Goal: Information Seeking & Learning: Learn about a topic

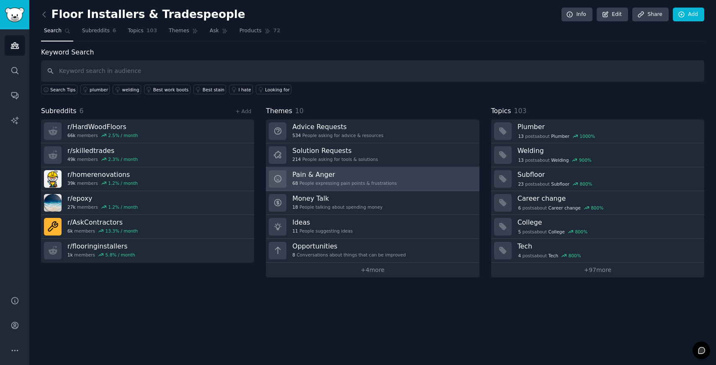
click at [343, 176] on h3 "Pain & Anger" at bounding box center [344, 174] width 104 height 9
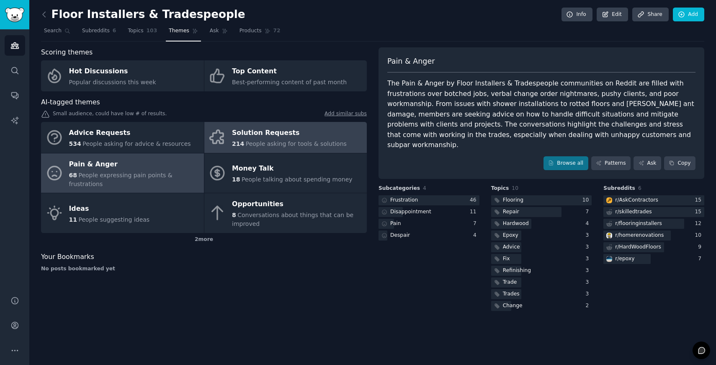
click at [256, 134] on div "Solution Requests" at bounding box center [289, 132] width 115 height 13
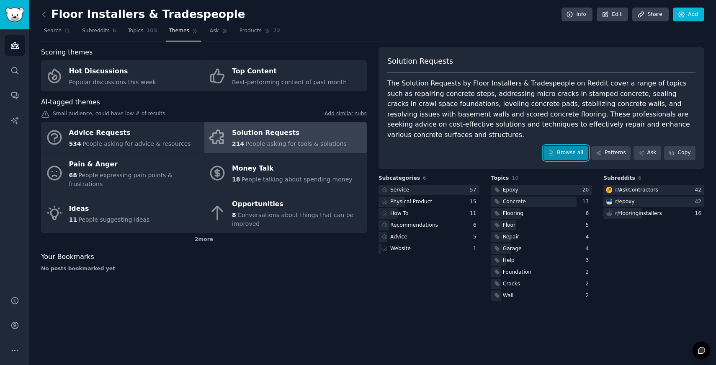
click at [562, 146] on link "Browse all" at bounding box center [566, 153] width 45 height 14
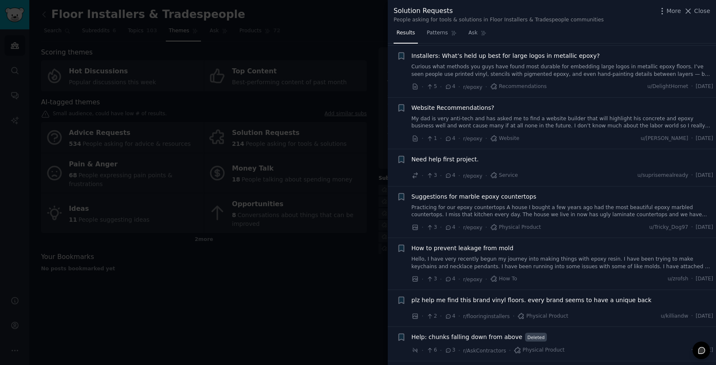
scroll to position [2156, 0]
click at [267, 253] on div at bounding box center [358, 182] width 716 height 365
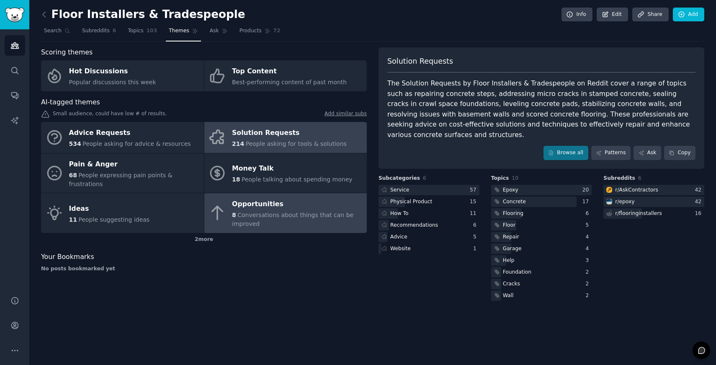
click at [269, 200] on div "Opportunities" at bounding box center [297, 204] width 131 height 13
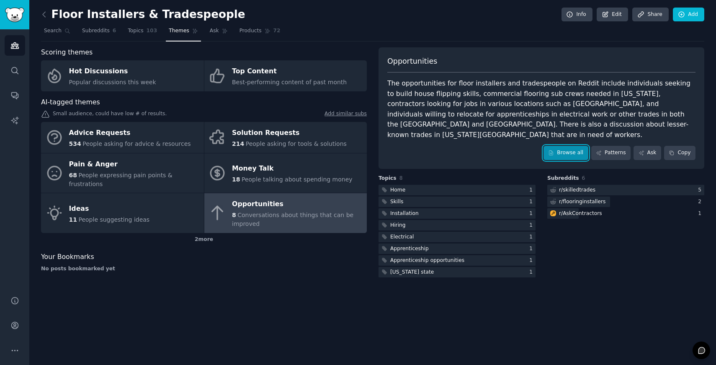
click at [552, 146] on link "Browse all" at bounding box center [566, 153] width 45 height 14
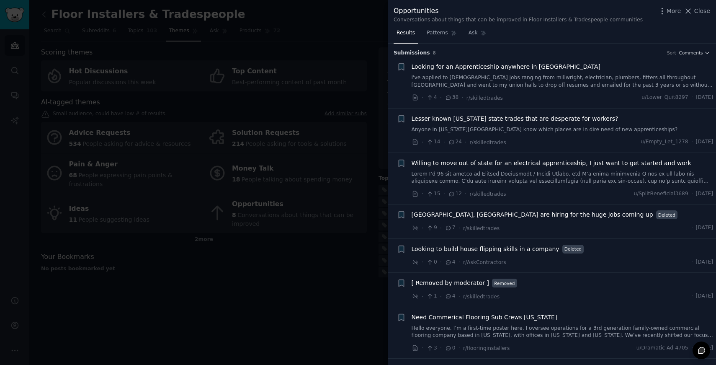
click at [338, 270] on div at bounding box center [358, 182] width 716 height 365
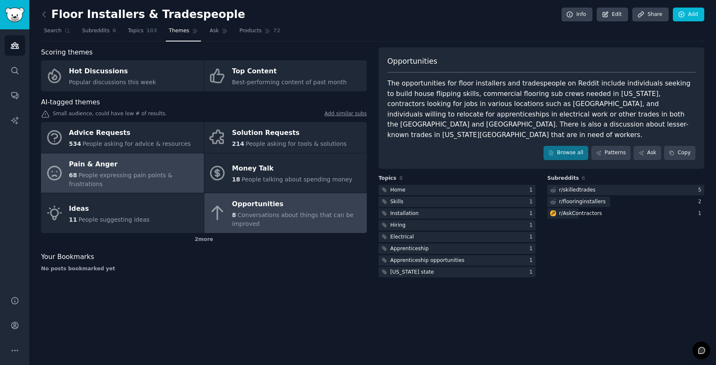
click at [155, 173] on span "People expressing pain points & frustrations" at bounding box center [120, 179] width 103 height 15
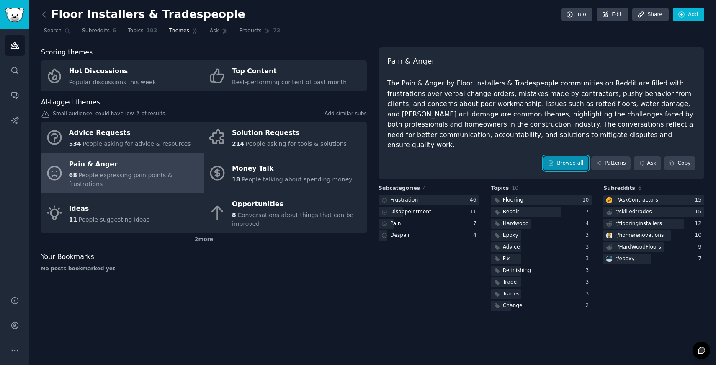
click at [555, 156] on link "Browse all" at bounding box center [566, 163] width 45 height 14
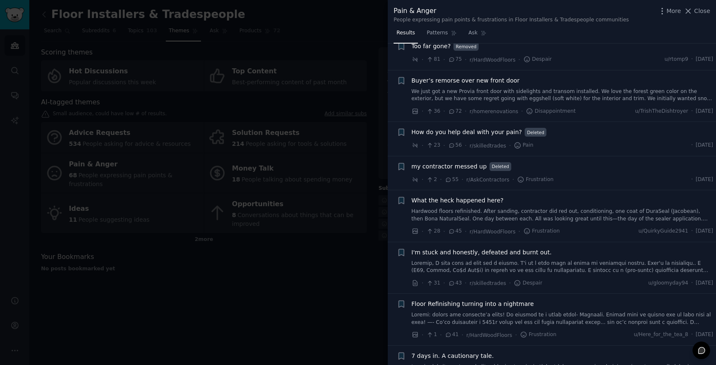
scroll to position [441, 0]
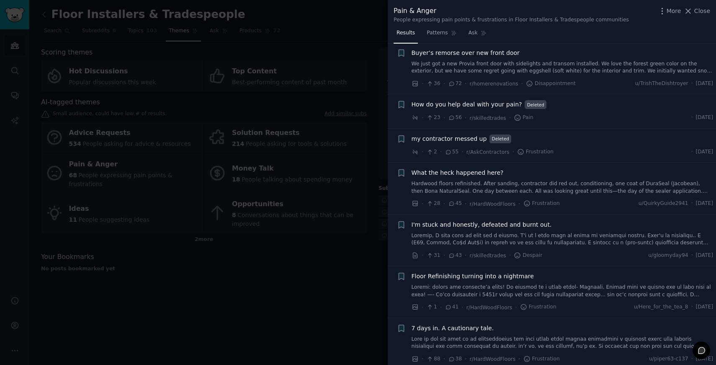
click at [555, 237] on link at bounding box center [563, 239] width 302 height 15
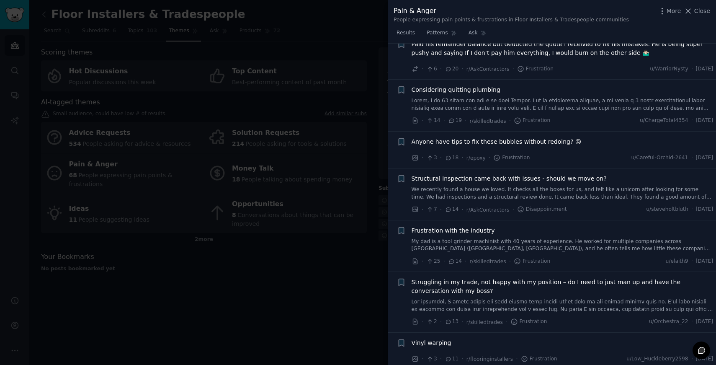
scroll to position [1779, 0]
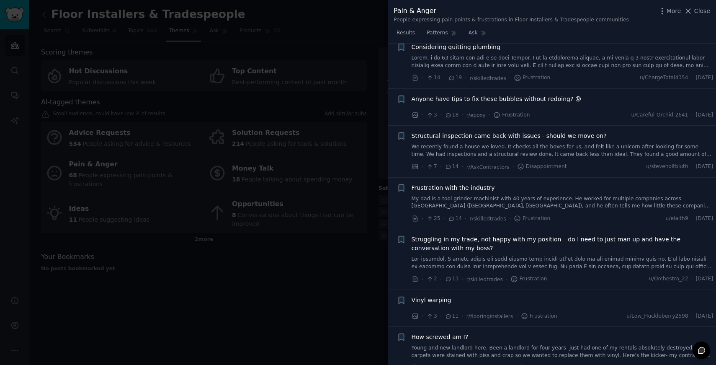
click at [331, 276] on div at bounding box center [358, 182] width 716 height 365
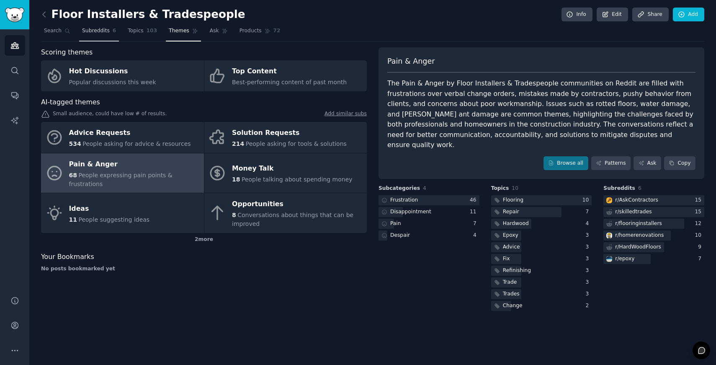
click at [88, 31] on span "Subreddits" at bounding box center [96, 31] width 28 height 8
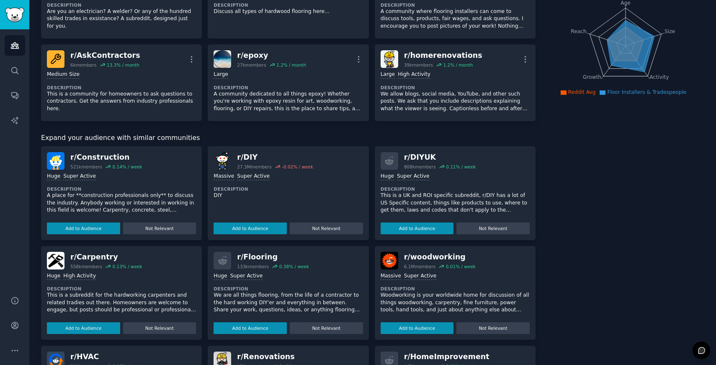
scroll to position [109, 0]
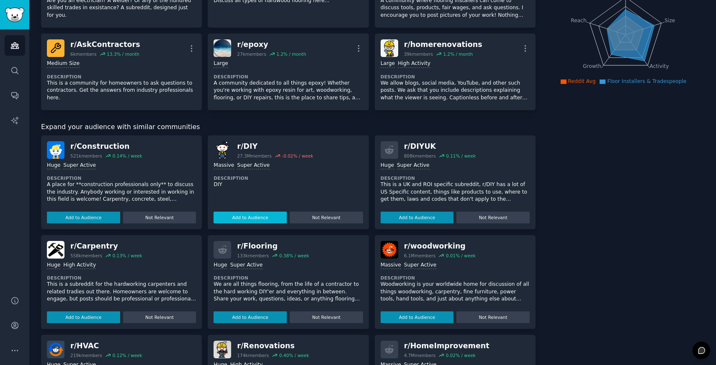
click at [251, 218] on button "Add to Audience" at bounding box center [250, 218] width 73 height 12
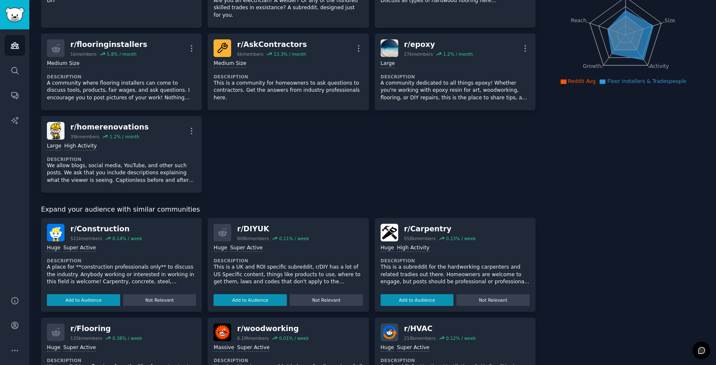
scroll to position [122, 0]
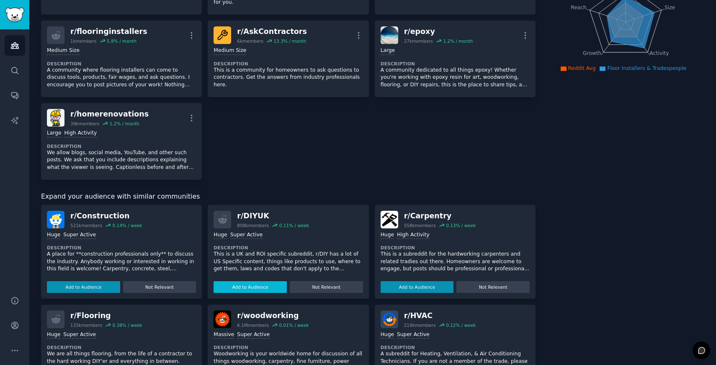
click at [270, 283] on button "Add to Audience" at bounding box center [250, 287] width 73 height 12
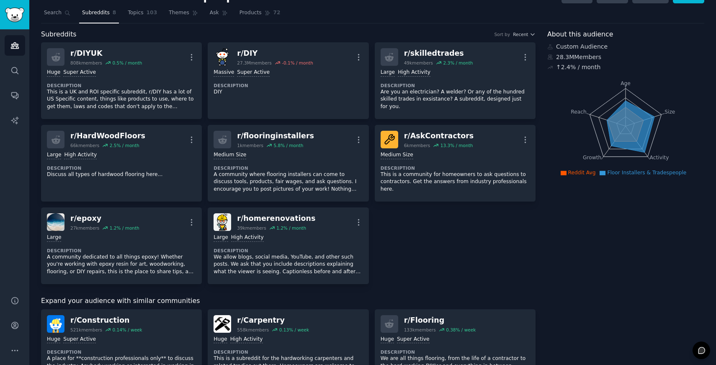
scroll to position [0, 0]
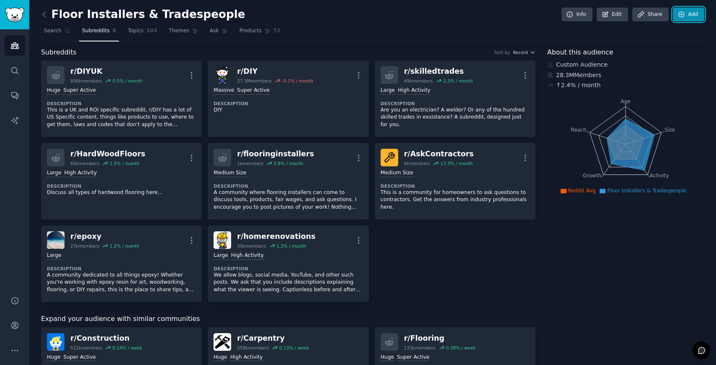
click at [690, 13] on link "Add" at bounding box center [688, 15] width 31 height 14
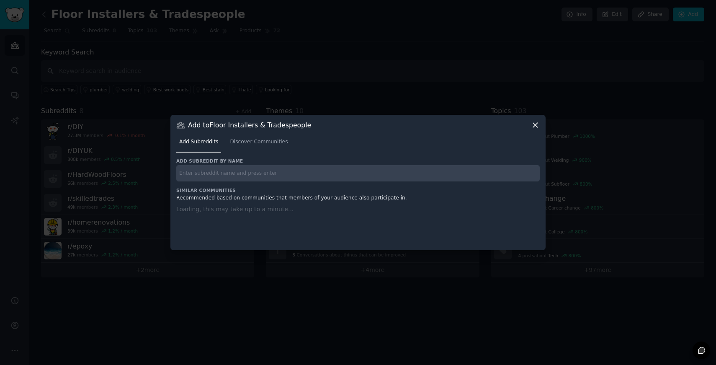
click at [284, 173] on input "text" at bounding box center [358, 173] width 364 height 16
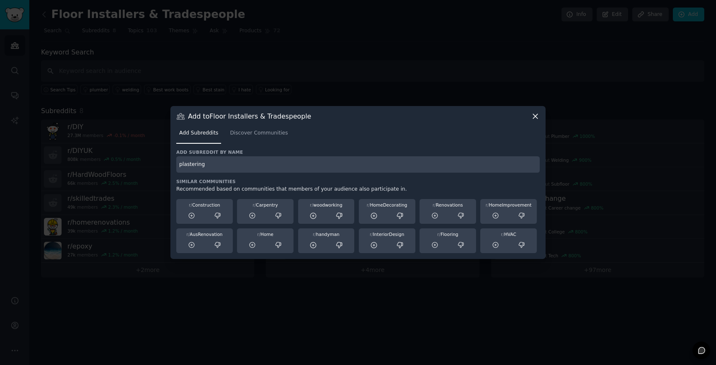
type input "plastering"
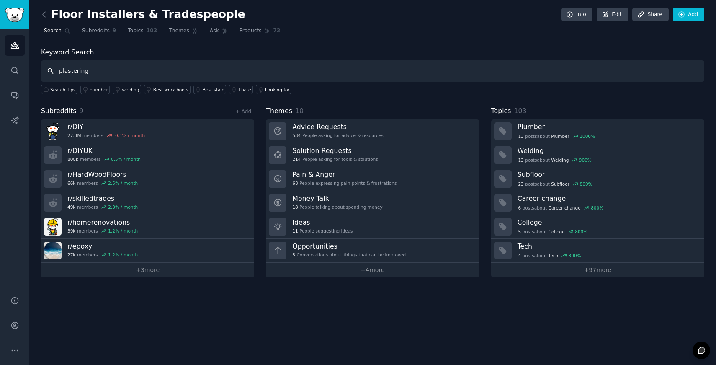
type input "plastering"
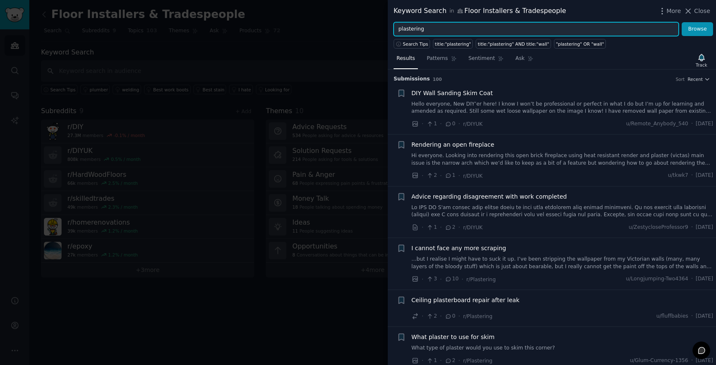
drag, startPoint x: 439, startPoint y: 28, endPoint x: 399, endPoint y: 28, distance: 39.8
click at [399, 28] on input "plastering" at bounding box center [536, 29] width 285 height 14
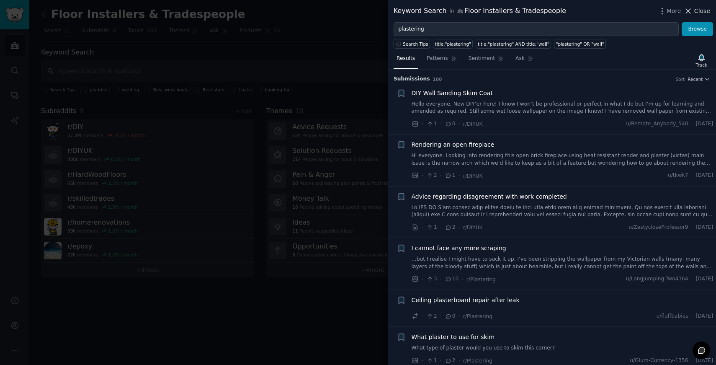
click at [696, 12] on span "Close" at bounding box center [702, 11] width 16 height 9
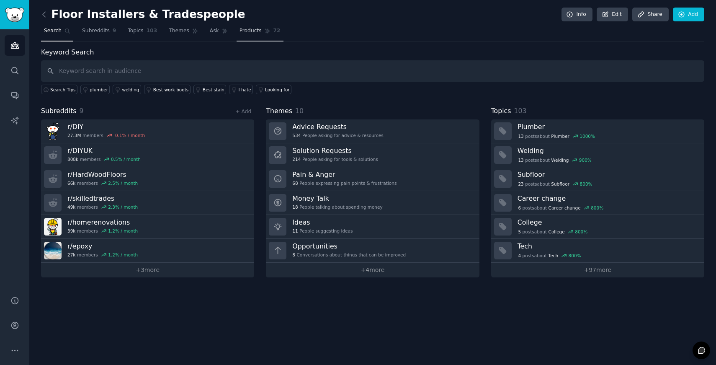
click at [267, 29] on icon at bounding box center [268, 31] width 6 height 6
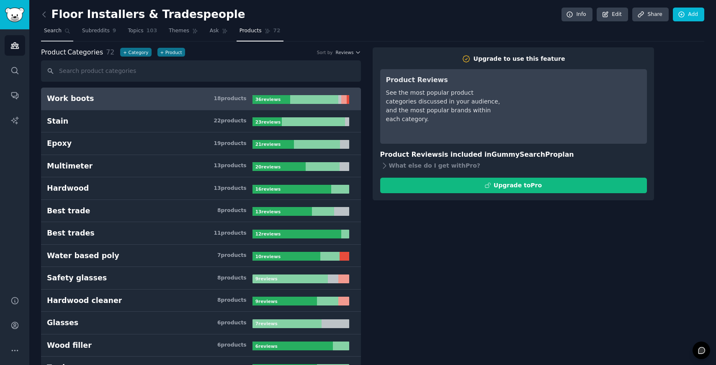
click at [51, 29] on span "Search" at bounding box center [53, 31] width 18 height 8
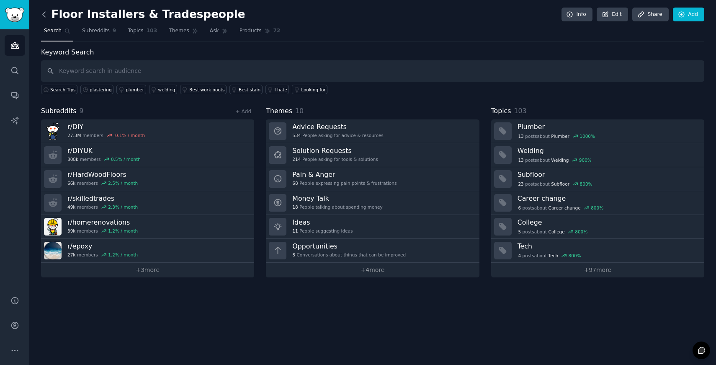
click at [46, 13] on icon at bounding box center [44, 14] width 9 height 9
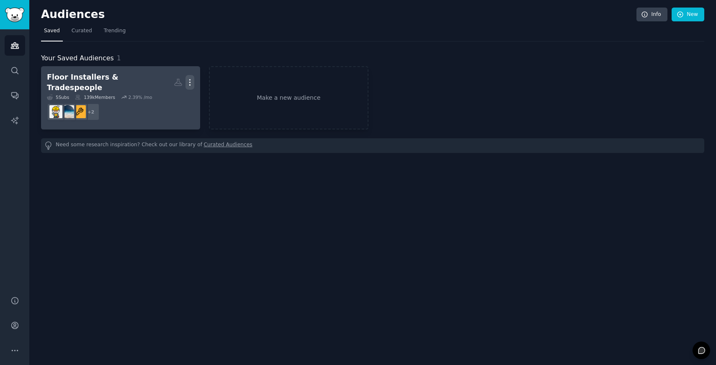
click at [191, 78] on icon "button" at bounding box center [190, 82] width 9 height 9
click at [136, 81] on div "Floor Installers & Tradespeople" at bounding box center [110, 82] width 127 height 21
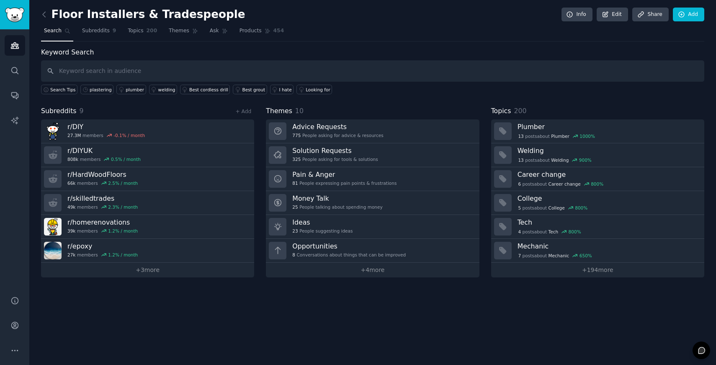
click at [118, 30] on nav "Search Subreddits 9 Topics 200 Themes Ask Products 454" at bounding box center [372, 32] width 663 height 17
click at [99, 30] on span "Subreddits" at bounding box center [96, 31] width 28 height 8
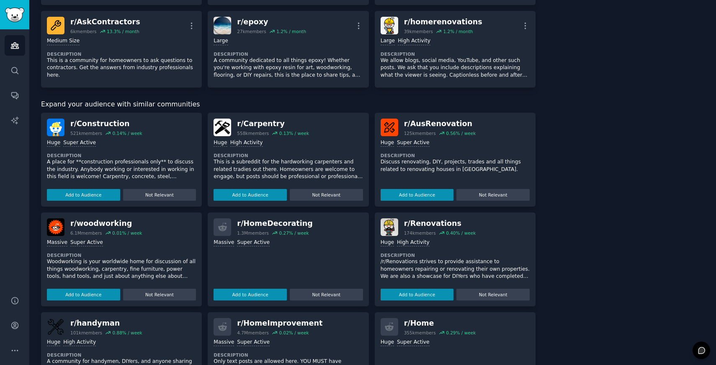
scroll to position [366, 0]
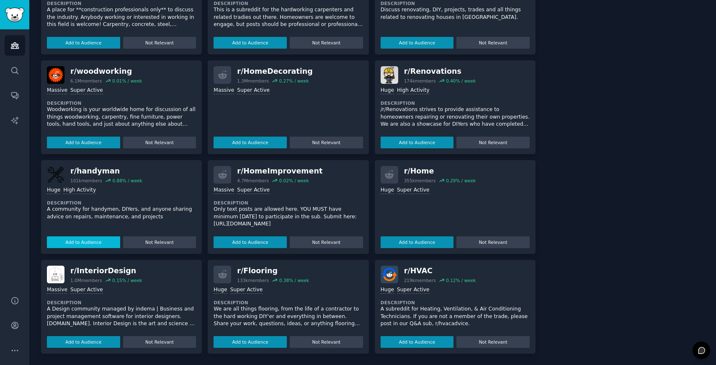
click at [98, 240] on button "Add to Audience" at bounding box center [83, 242] width 73 height 12
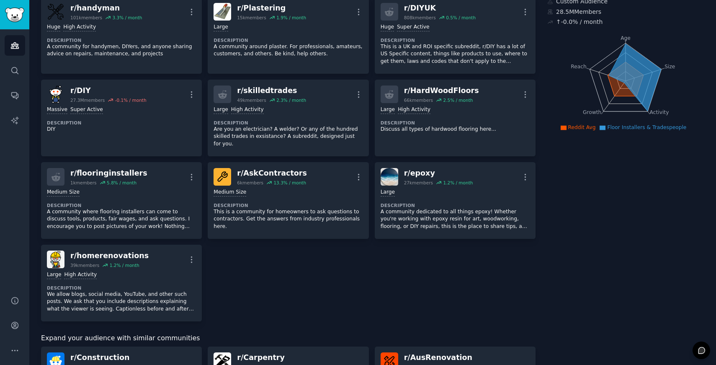
scroll to position [0, 0]
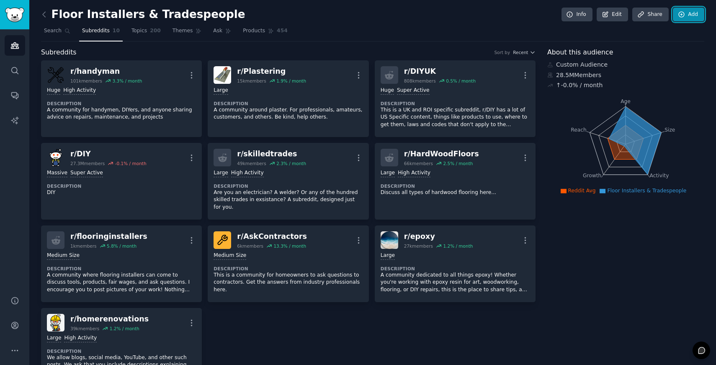
click at [688, 13] on link "Add" at bounding box center [688, 15] width 31 height 14
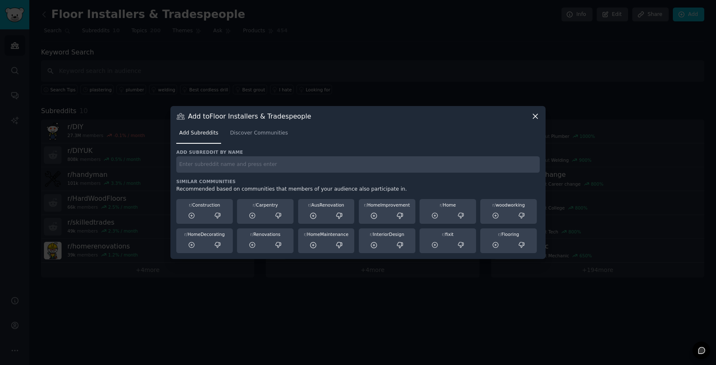
click at [233, 177] on div "Add subreddit by name Similar Communities Recommended based on communities that…" at bounding box center [358, 201] width 364 height 104
click at [227, 168] on input "text" at bounding box center [358, 164] width 364 height 16
click at [198, 159] on input "text" at bounding box center [358, 164] width 364 height 16
paste input "plastering"
type input "plastering"
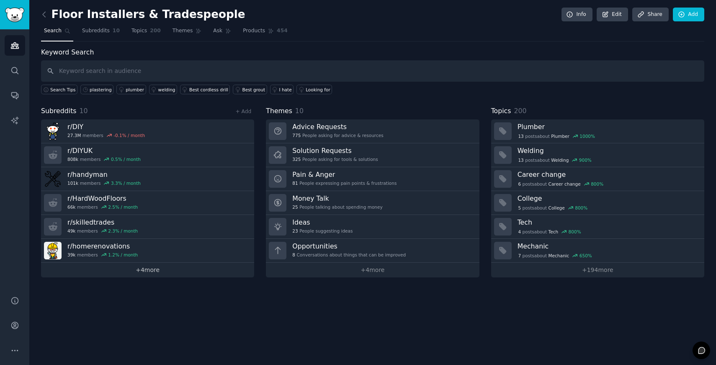
click at [161, 275] on link "+ 4 more" at bounding box center [147, 270] width 213 height 15
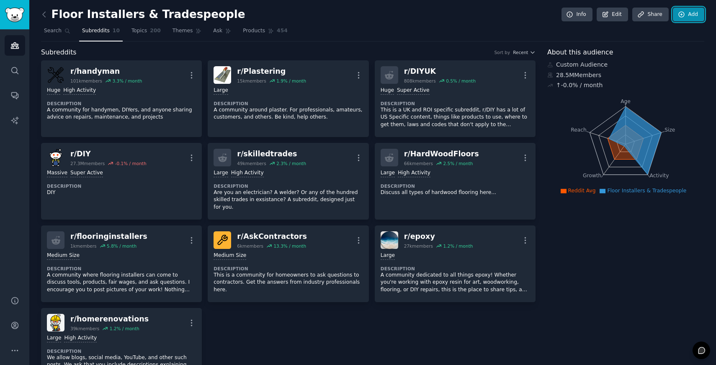
click at [698, 11] on link "Add" at bounding box center [688, 15] width 31 height 14
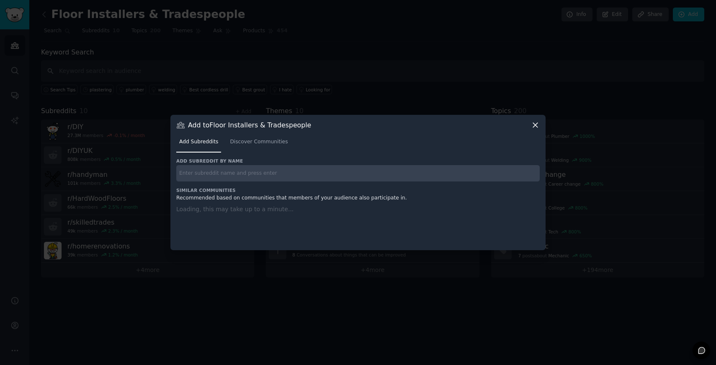
click at [373, 175] on div "Add subreddit by name Similar Communities Recommended based on communities that…" at bounding box center [358, 199] width 364 height 82
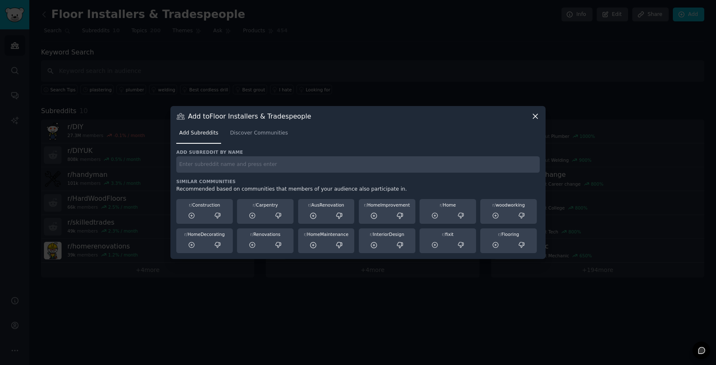
click at [361, 163] on input "text" at bounding box center [358, 164] width 364 height 16
type input "ukelectricians"
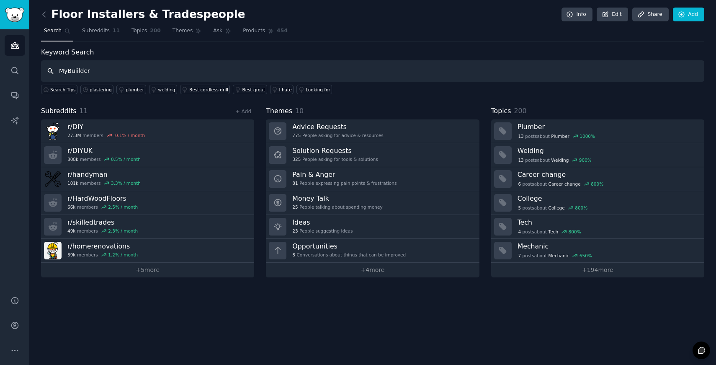
click at [77, 72] on input "MyBuiilder" at bounding box center [372, 70] width 663 height 21
type input "MyBuilder"
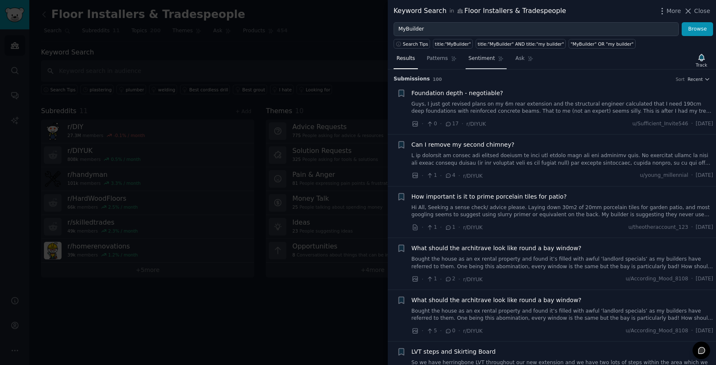
click at [483, 61] on span "Sentiment" at bounding box center [482, 59] width 26 height 8
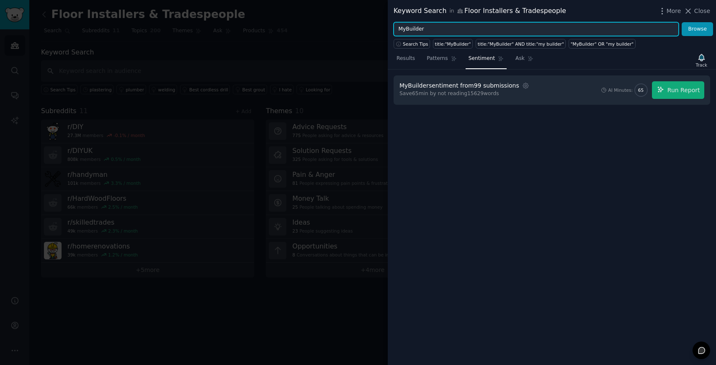
click at [513, 28] on input "MyBuilder" at bounding box center [536, 29] width 285 height 14
click at [682, 22] on button "Browse" at bounding box center [697, 29] width 31 height 14
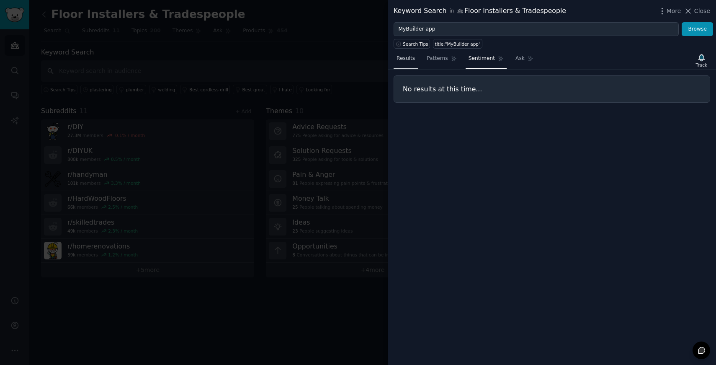
click at [401, 57] on span "Results" at bounding box center [406, 59] width 18 height 8
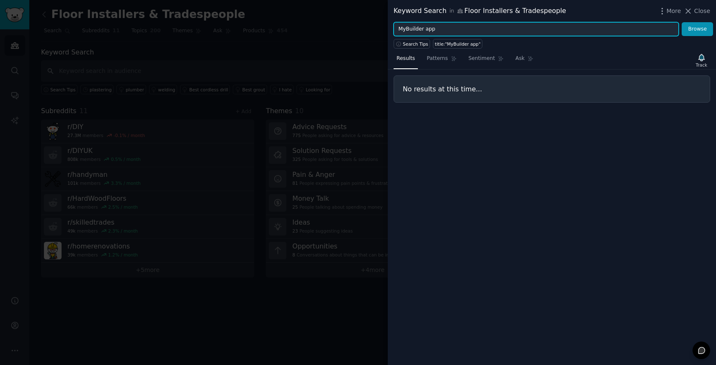
click at [442, 32] on input "MyBuilder app" at bounding box center [536, 29] width 285 height 14
click at [399, 30] on input "MyBuilder app" at bounding box center [536, 29] width 285 height 14
click at [449, 29] on input "used MyBuilder app" at bounding box center [536, 29] width 285 height 14
click at [419, 29] on input "used MyBuilder" at bounding box center [536, 29] width 285 height 14
click at [682, 22] on button "Browse" at bounding box center [697, 29] width 31 height 14
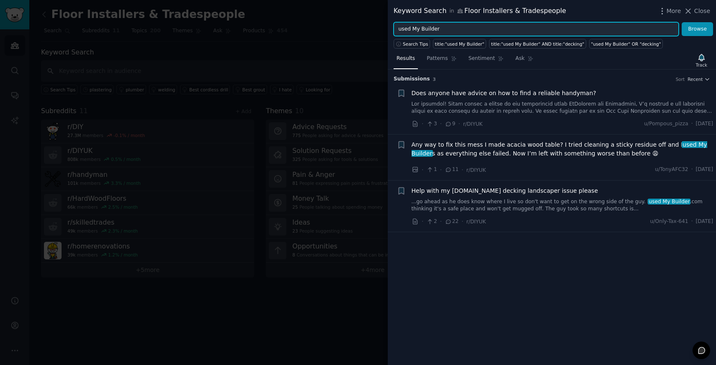
drag, startPoint x: 413, startPoint y: 29, endPoint x: 374, endPoint y: 29, distance: 39.0
click at [374, 29] on div "Keyword Search in Floor Installers & Tradespeople More Close used My Builder Br…" at bounding box center [358, 182] width 716 height 365
click at [682, 22] on button "Browse" at bounding box center [697, 29] width 31 height 14
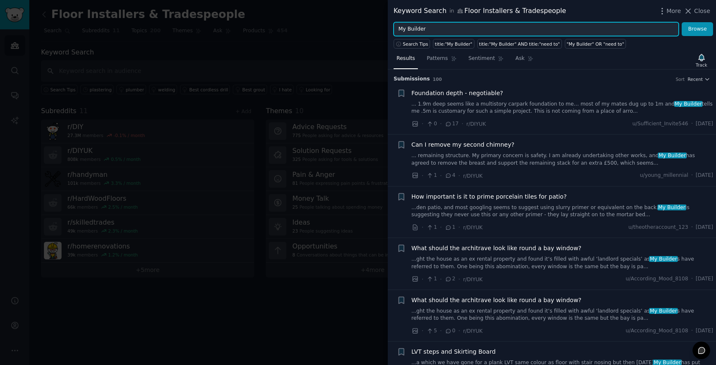
drag, startPoint x: 432, startPoint y: 31, endPoint x: 345, endPoint y: 26, distance: 87.3
click at [345, 27] on div "Keyword Search in Floor Installers & Tradespeople More Close My Builder Browse …" at bounding box center [358, 182] width 716 height 365
type input "app"
click at [682, 22] on button "Browse" at bounding box center [697, 29] width 31 height 14
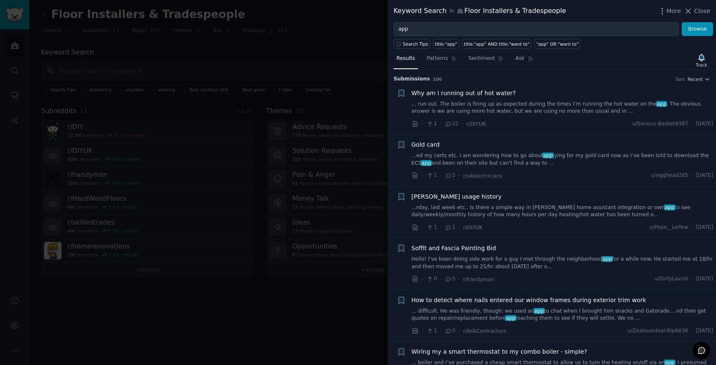
click at [326, 62] on div at bounding box center [358, 182] width 716 height 365
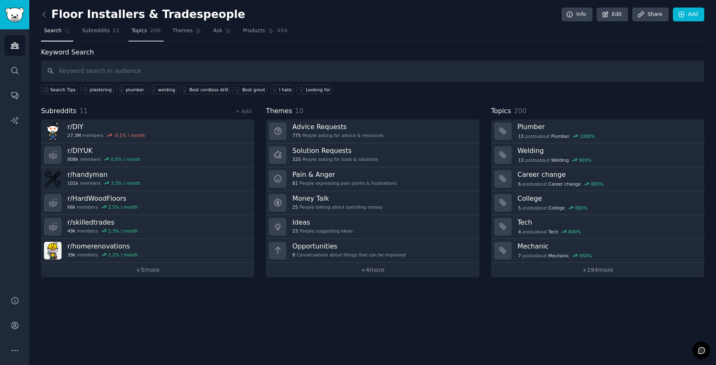
click at [150, 31] on span "200" at bounding box center [155, 31] width 11 height 8
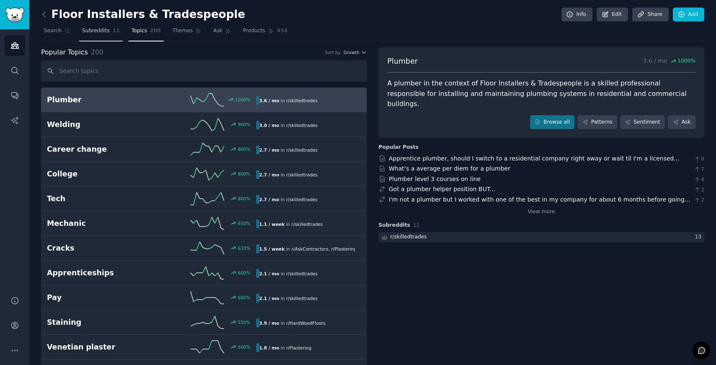
click at [92, 34] on span "Subreddits" at bounding box center [96, 31] width 28 height 8
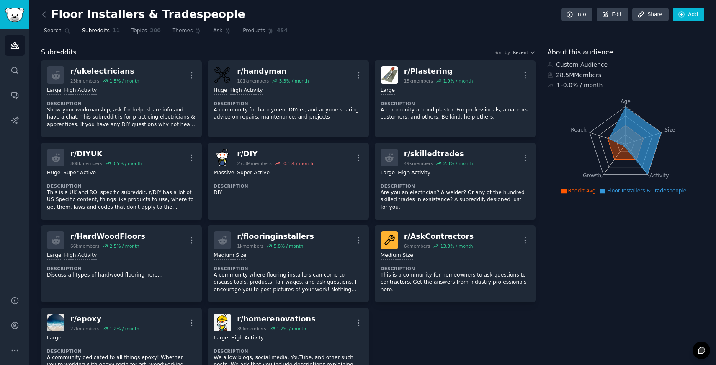
click at [55, 29] on span "Search" at bounding box center [53, 31] width 18 height 8
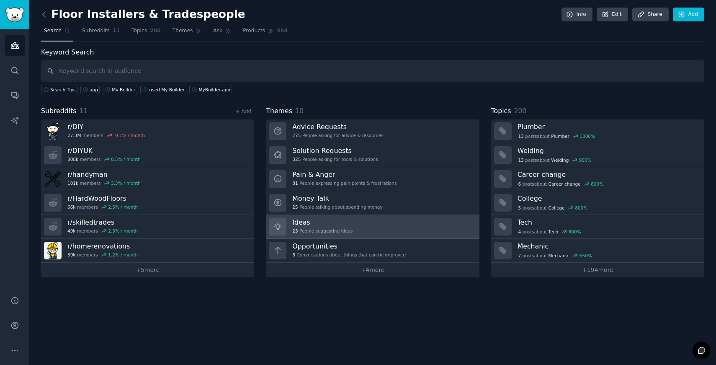
click at [374, 227] on link "Ideas 23 People suggesting ideas" at bounding box center [372, 227] width 213 height 24
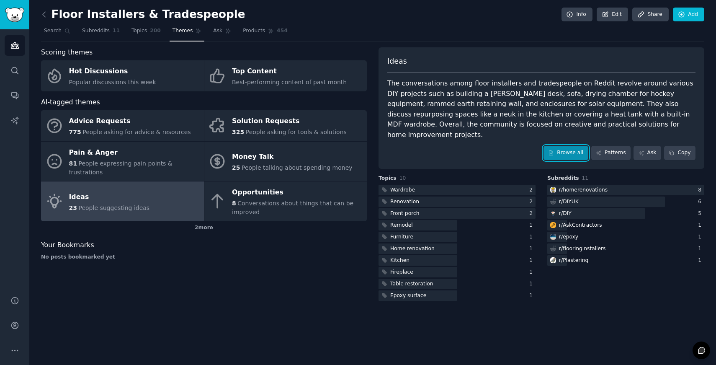
click at [555, 146] on link "Browse all" at bounding box center [566, 153] width 45 height 14
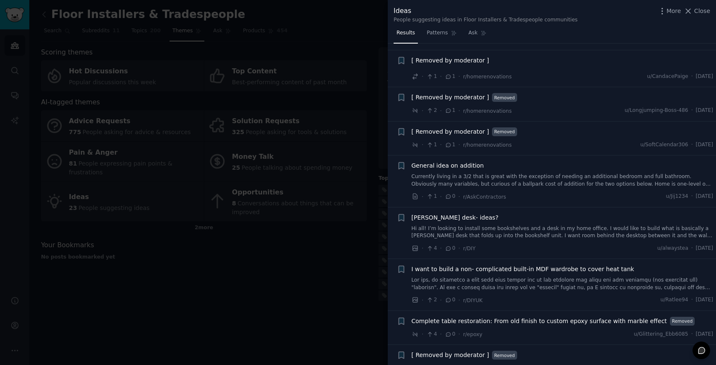
scroll to position [692, 0]
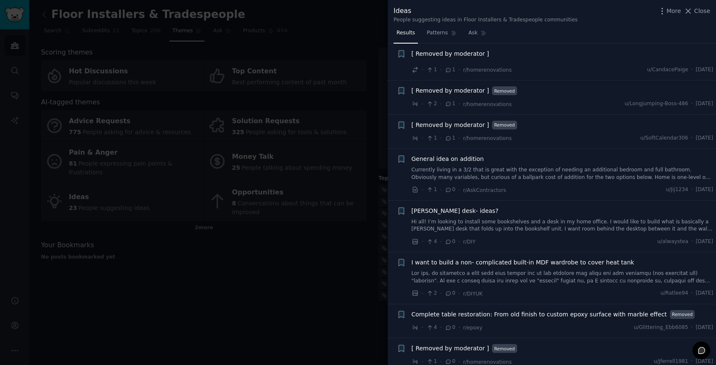
click at [307, 276] on div at bounding box center [358, 182] width 716 height 365
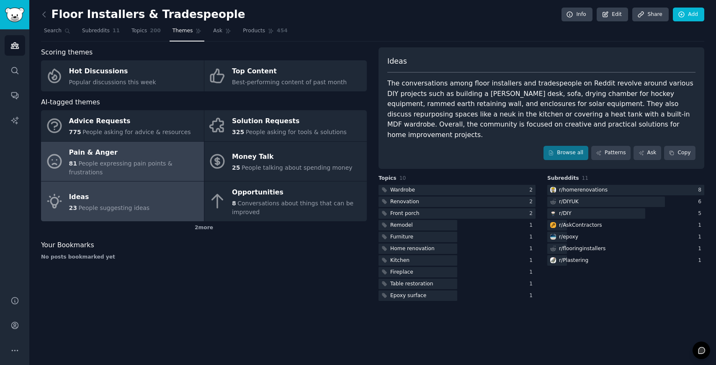
click at [155, 154] on div "Pain & Anger" at bounding box center [134, 152] width 131 height 13
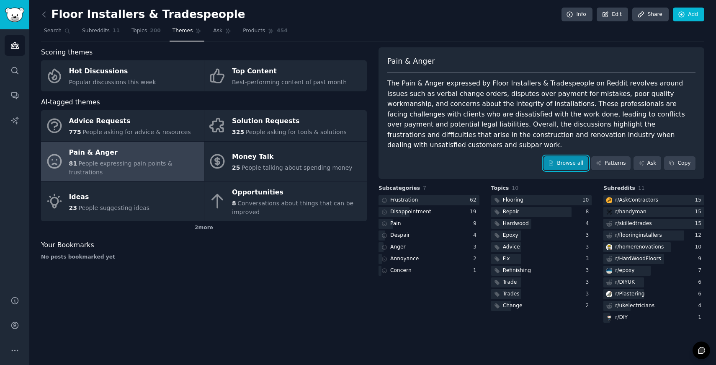
click at [555, 156] on link "Browse all" at bounding box center [566, 163] width 45 height 14
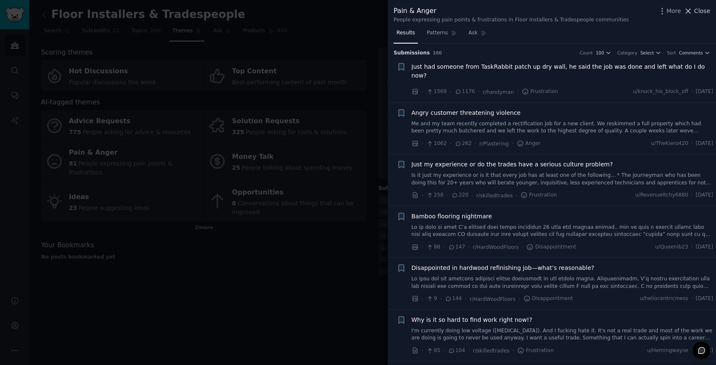
click at [694, 12] on button "Close" at bounding box center [697, 11] width 26 height 9
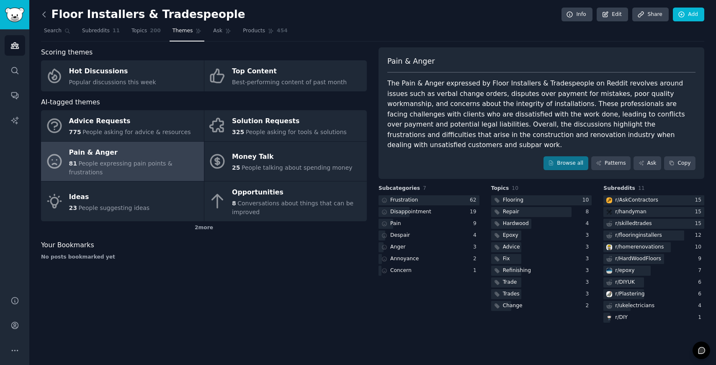
click at [45, 15] on icon at bounding box center [44, 14] width 9 height 9
